Goal: Task Accomplishment & Management: Manage account settings

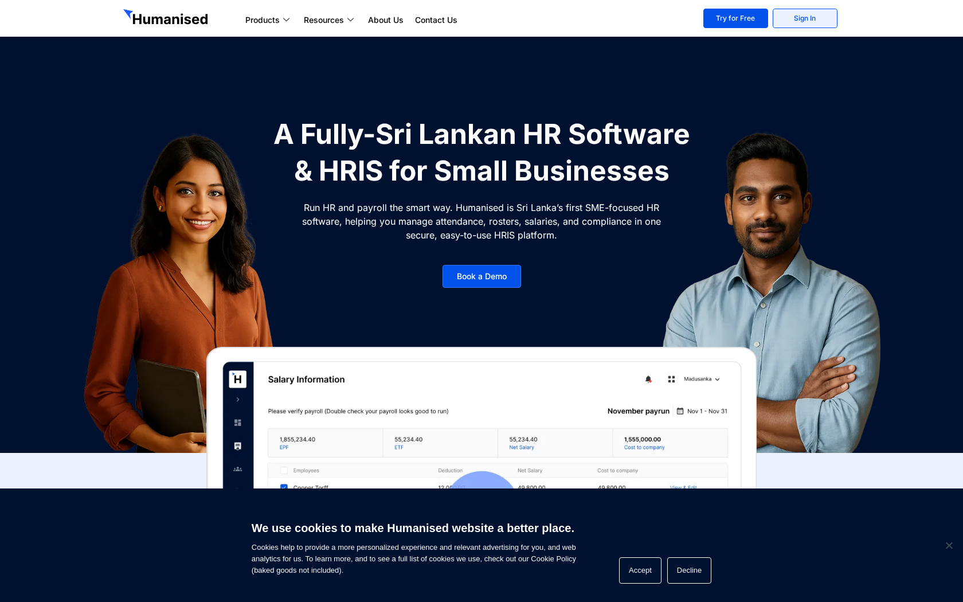
drag, startPoint x: 814, startPoint y: 12, endPoint x: 795, endPoint y: 13, distance: 18.9
click at [814, 12] on link "Sign In" at bounding box center [804, 18] width 65 height 19
click at [796, 21] on link "Sign In" at bounding box center [804, 18] width 65 height 19
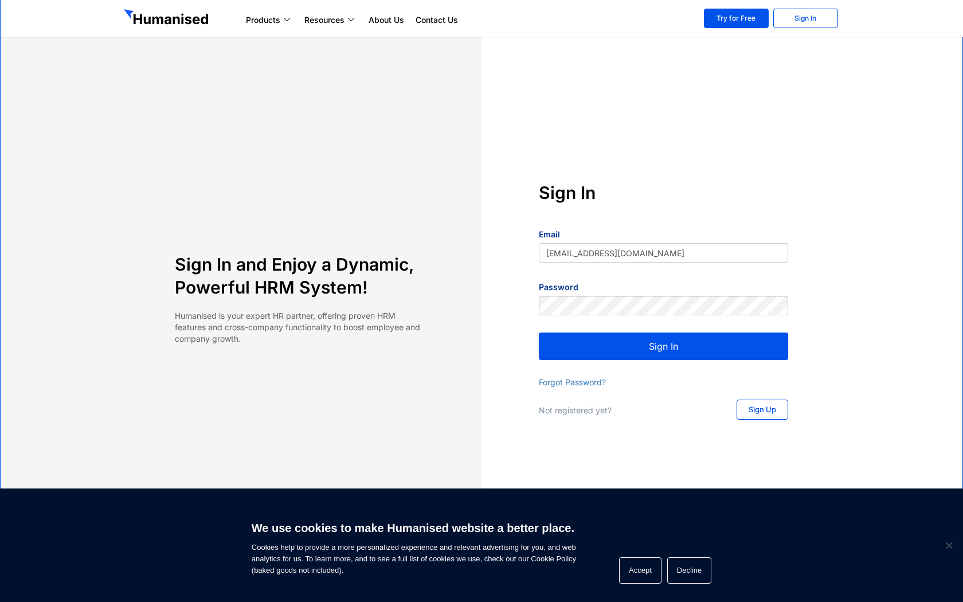
type input "[EMAIL_ADDRESS][DOMAIN_NAME]"
click at [539, 332] on button "Sign In" at bounding box center [663, 346] width 249 height 28
